Goal: Check status: Verify the current state of an ongoing process or item

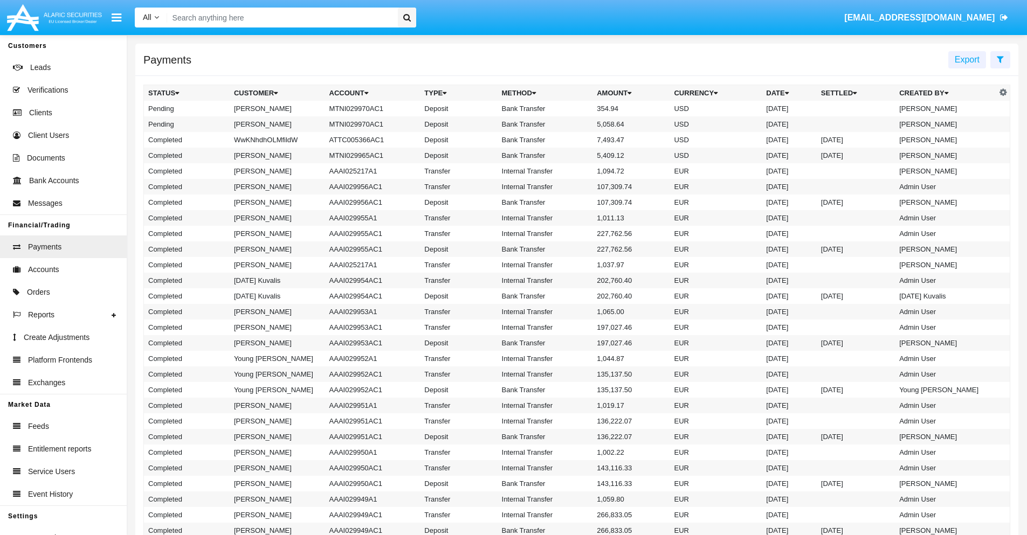
click at [1000, 59] on icon at bounding box center [1000, 59] width 7 height 9
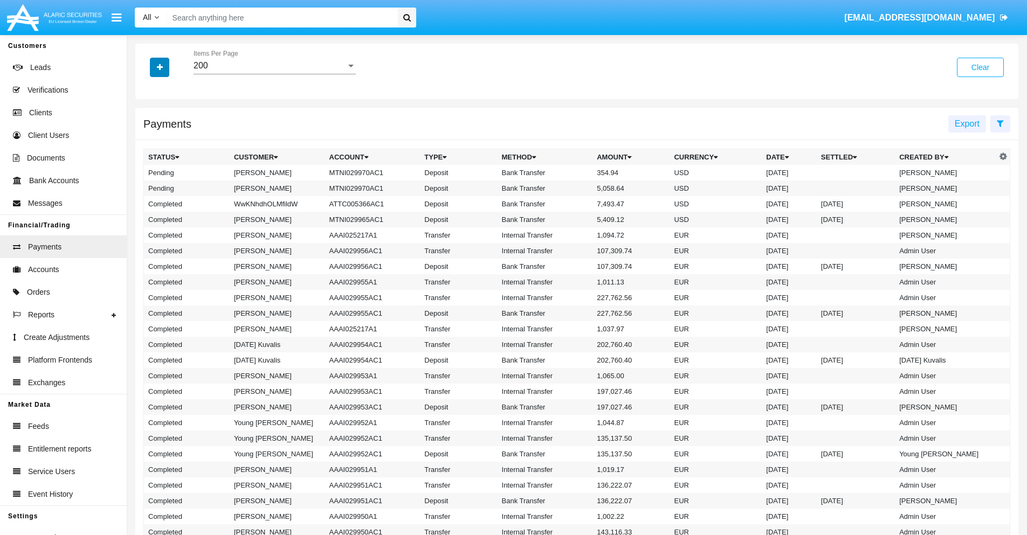
click at [160, 67] on icon "button" at bounding box center [160, 68] width 6 height 8
click at [169, 89] on span "Status" at bounding box center [169, 89] width 24 height 13
click at [148, 94] on input "Status" at bounding box center [148, 94] width 1 height 1
checkbox input "true"
click at [160, 67] on icon "button" at bounding box center [160, 68] width 6 height 8
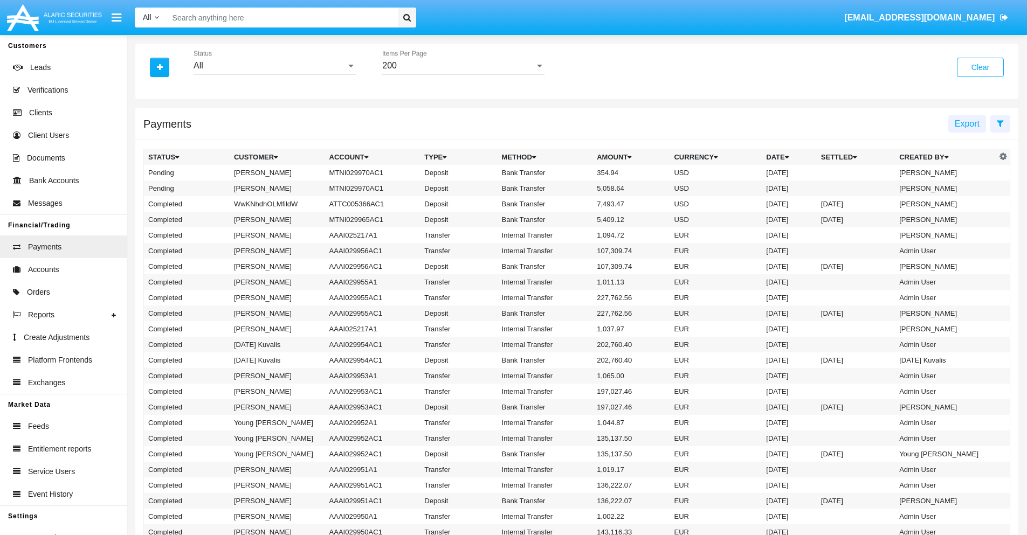
click at [274, 66] on div "All" at bounding box center [270, 66] width 153 height 10
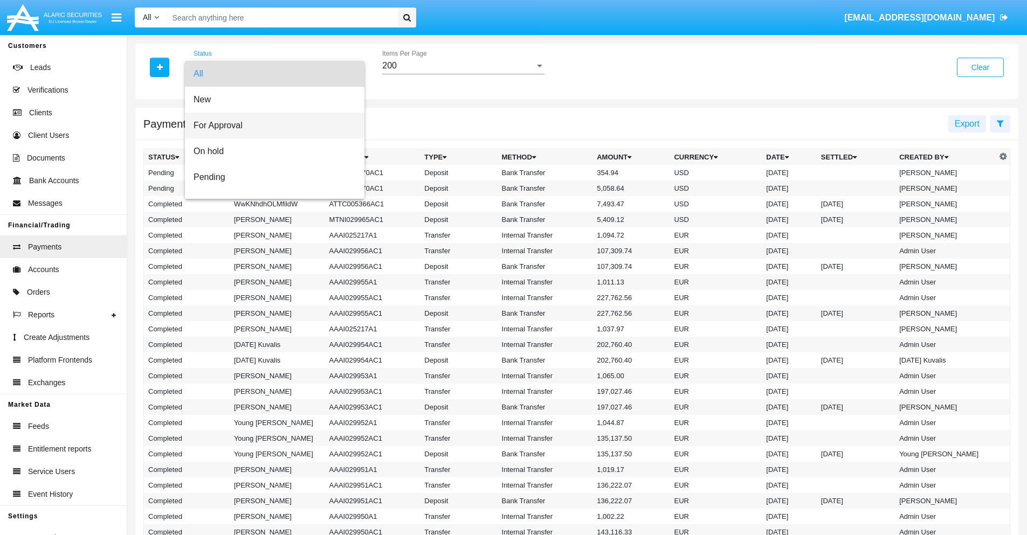
click at [271, 126] on span "For Approval" at bounding box center [275, 126] width 162 height 26
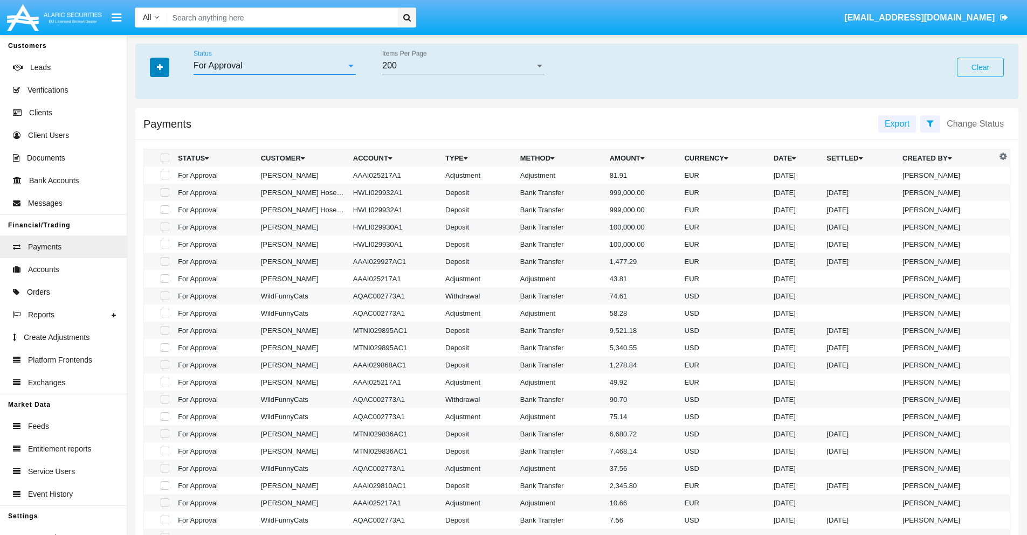
click at [160, 67] on icon "button" at bounding box center [160, 68] width 6 height 8
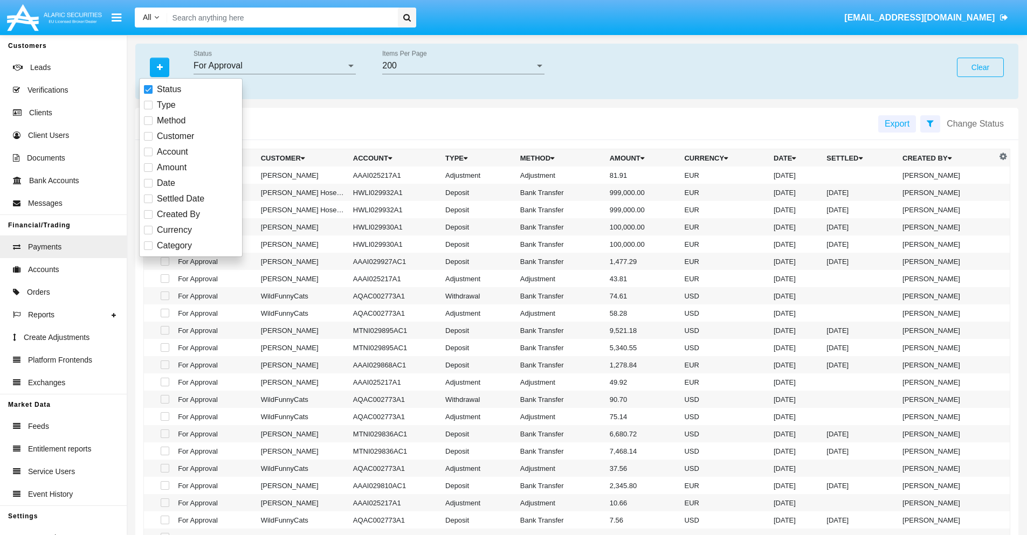
click at [174, 230] on span "Currency" at bounding box center [174, 230] width 35 height 13
click at [148, 234] on input "Currency" at bounding box center [148, 234] width 1 height 1
checkbox input "true"
click at [160, 67] on icon "button" at bounding box center [160, 68] width 6 height 8
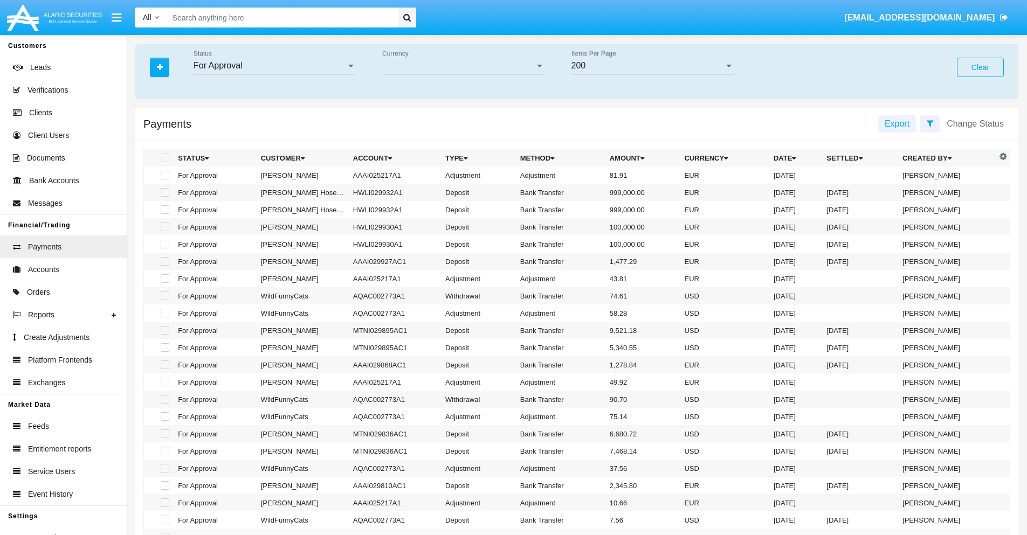
click at [463, 66] on span "Currency" at bounding box center [458, 66] width 153 height 10
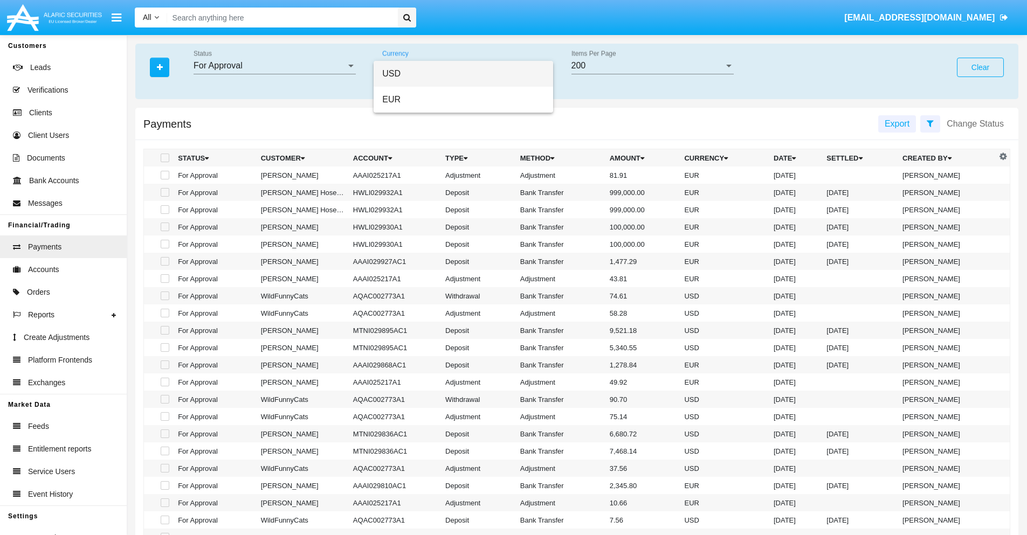
click at [463, 74] on span "USD" at bounding box center [463, 74] width 162 height 26
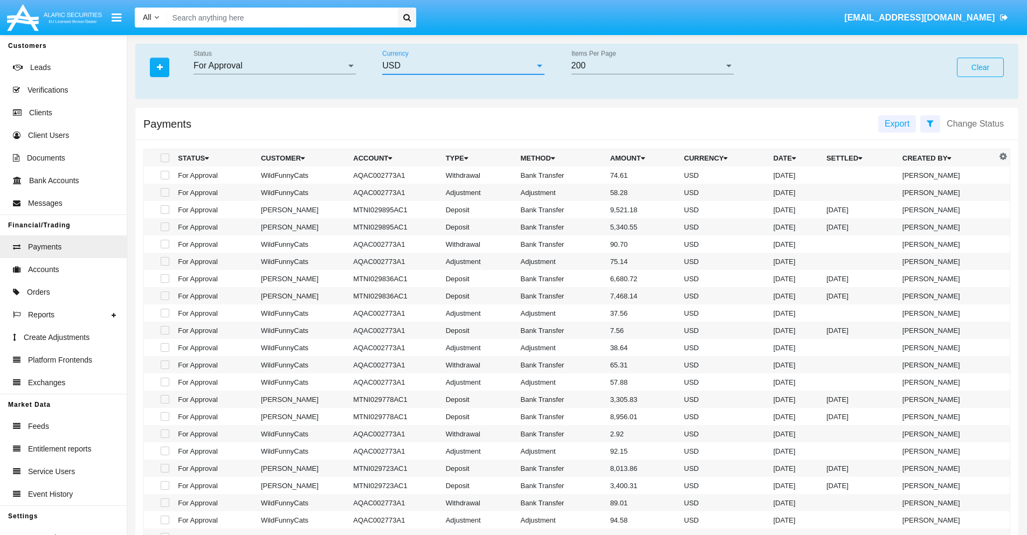
click at [164, 175] on span at bounding box center [165, 175] width 9 height 9
click at [164, 179] on input "checkbox" at bounding box center [164, 179] width 1 height 1
checkbox input "true"
click at [164, 192] on span at bounding box center [165, 192] width 9 height 9
click at [164, 197] on input "checkbox" at bounding box center [164, 197] width 1 height 1
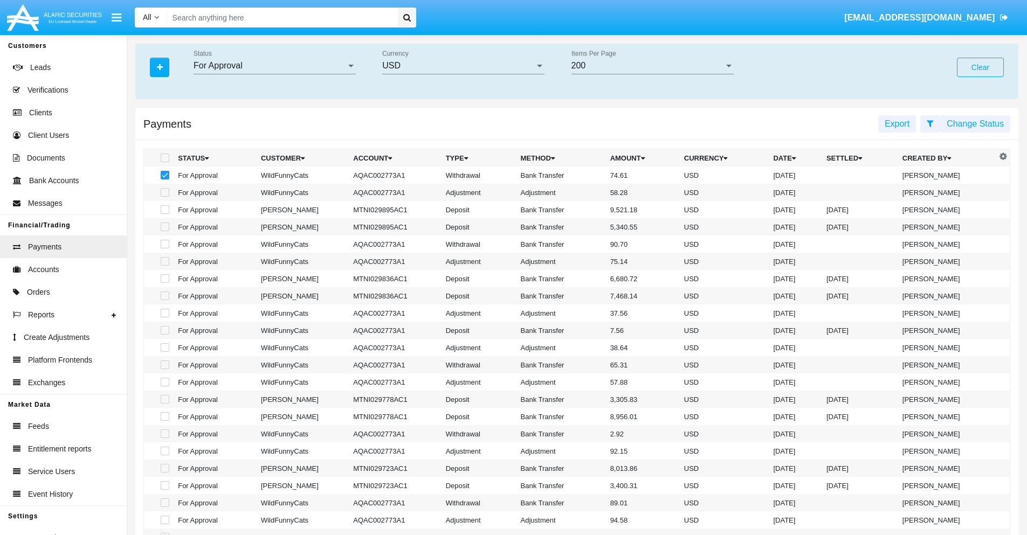
checkbox input "true"
